Goal: Task Accomplishment & Management: Manage account settings

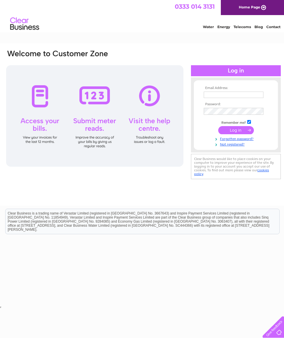
click at [242, 95] on input "text" at bounding box center [234, 95] width 60 height 6
type input "[PERSON_NAME][EMAIL_ADDRESS][DOMAIN_NAME]"
click at [238, 130] on input "submit" at bounding box center [236, 131] width 36 height 8
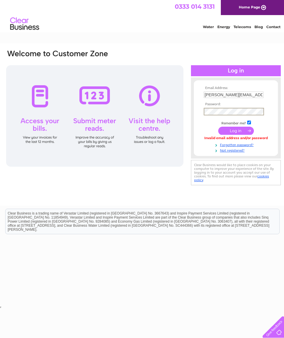
click at [236, 132] on input "submit" at bounding box center [236, 131] width 36 height 8
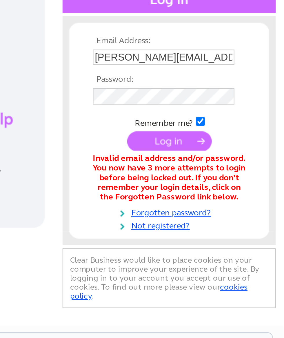
scroll to position [0, 3]
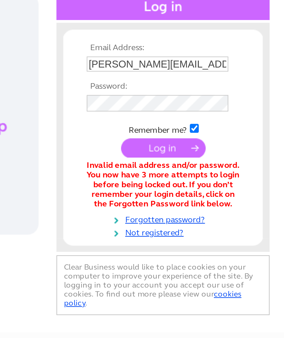
click at [201, 157] on link "Forgotten password?" at bounding box center [234, 160] width 66 height 6
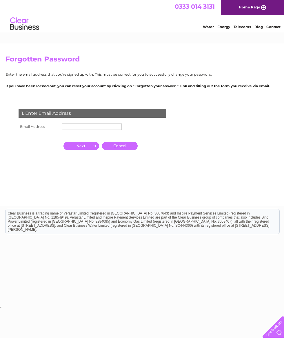
click at [95, 129] on input "text" at bounding box center [92, 127] width 60 height 6
type input "[PERSON_NAME][EMAIL_ADDRESS][DOMAIN_NAME]"
click at [85, 145] on input "button" at bounding box center [82, 146] width 36 height 8
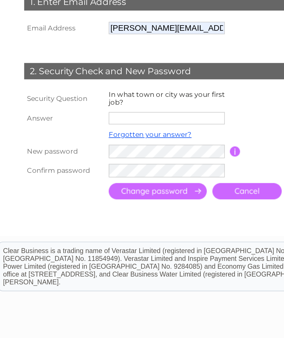
click at [89, 170] on input "text" at bounding box center [92, 173] width 60 height 6
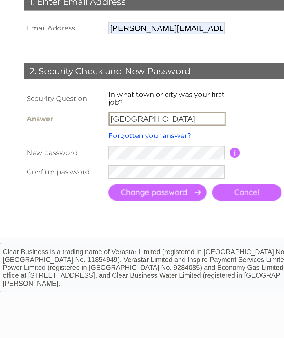
type input "Edinburgh"
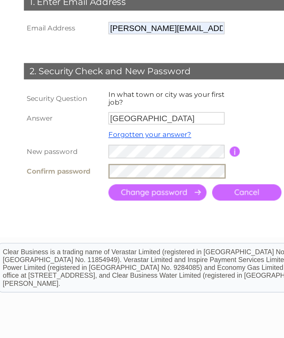
click at [88, 207] on input "submit" at bounding box center [87, 211] width 50 height 8
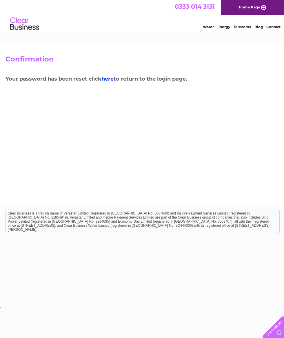
click at [234, 29] on link "here" at bounding box center [242, 26] width 17 height 6
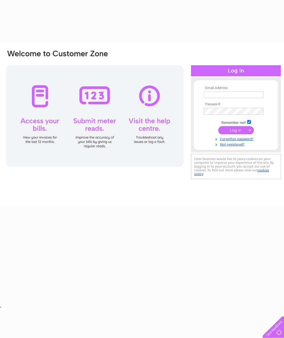
type input "[PERSON_NAME][EMAIL_ADDRESS][DOMAIN_NAME]"
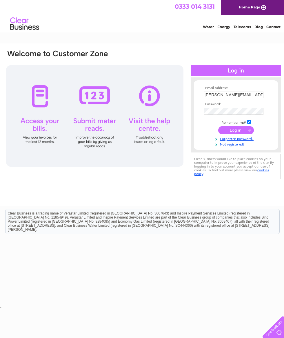
click at [238, 132] on input "submit" at bounding box center [236, 130] width 36 height 8
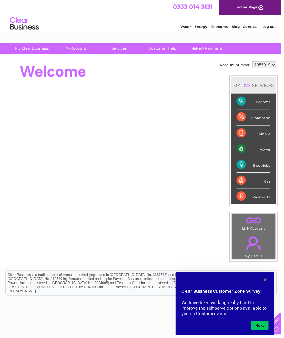
click at [277, 62] on select "1055919" at bounding box center [267, 65] width 24 height 7
click at [258, 167] on div "Electricity" at bounding box center [256, 167] width 34 height 16
click at [245, 166] on div "Electricity" at bounding box center [256, 167] width 34 height 16
click at [272, 148] on div "Water" at bounding box center [256, 151] width 34 height 16
click at [244, 149] on div "Water" at bounding box center [256, 151] width 34 height 16
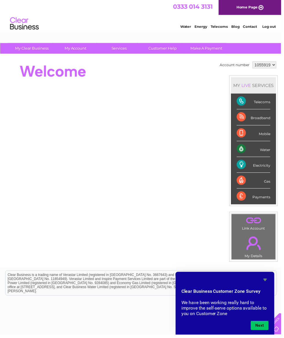
click at [246, 165] on div "Electricity" at bounding box center [256, 167] width 34 height 16
click at [259, 200] on div "Payments" at bounding box center [256, 199] width 34 height 16
click at [260, 170] on div "Electricity" at bounding box center [256, 167] width 34 height 16
click at [244, 200] on div "Payments" at bounding box center [256, 199] width 34 height 16
